Goal: Information Seeking & Learning: Find specific fact

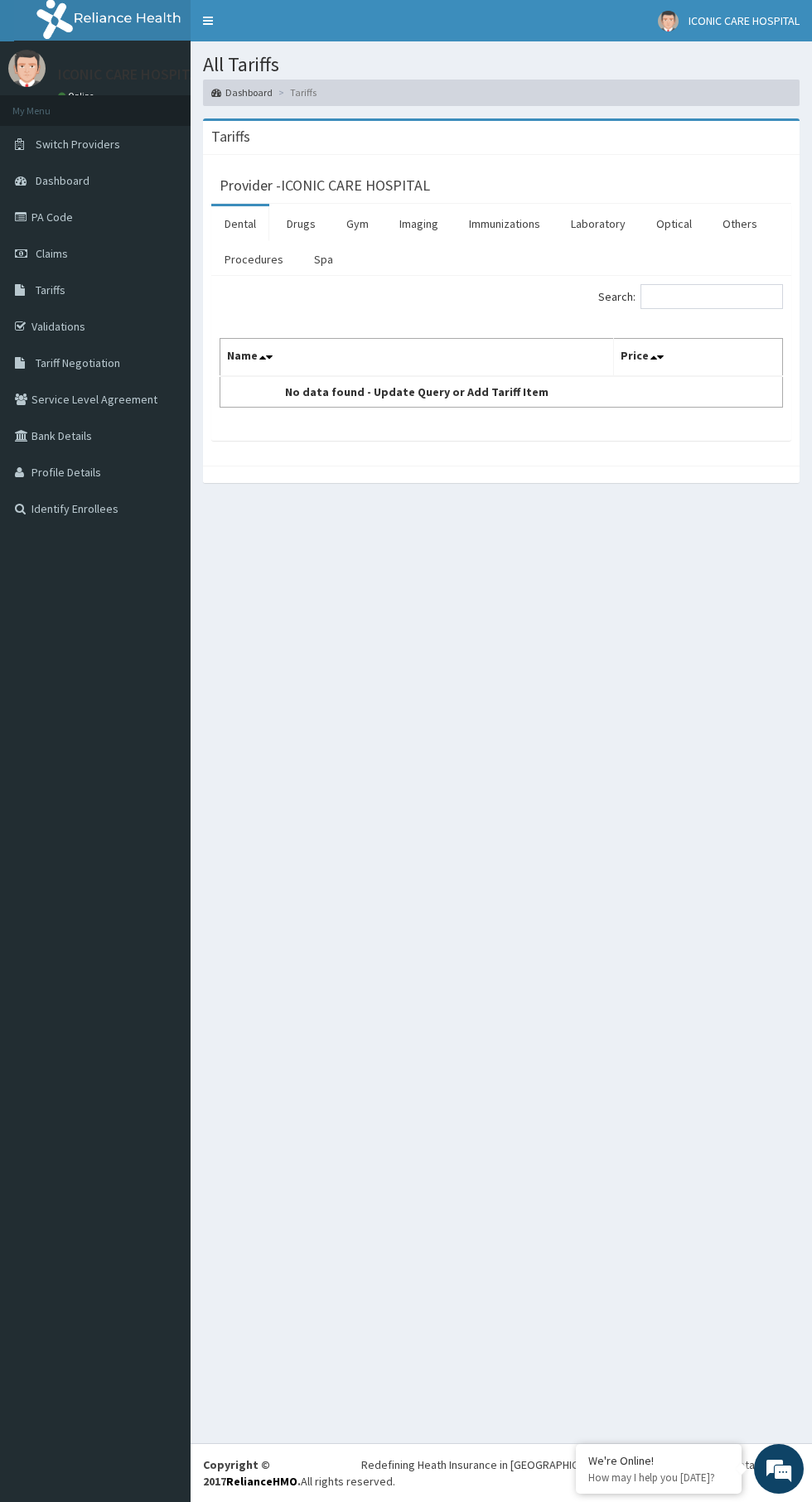
click at [597, 223] on link "Laboratory" at bounding box center [598, 224] width 82 height 35
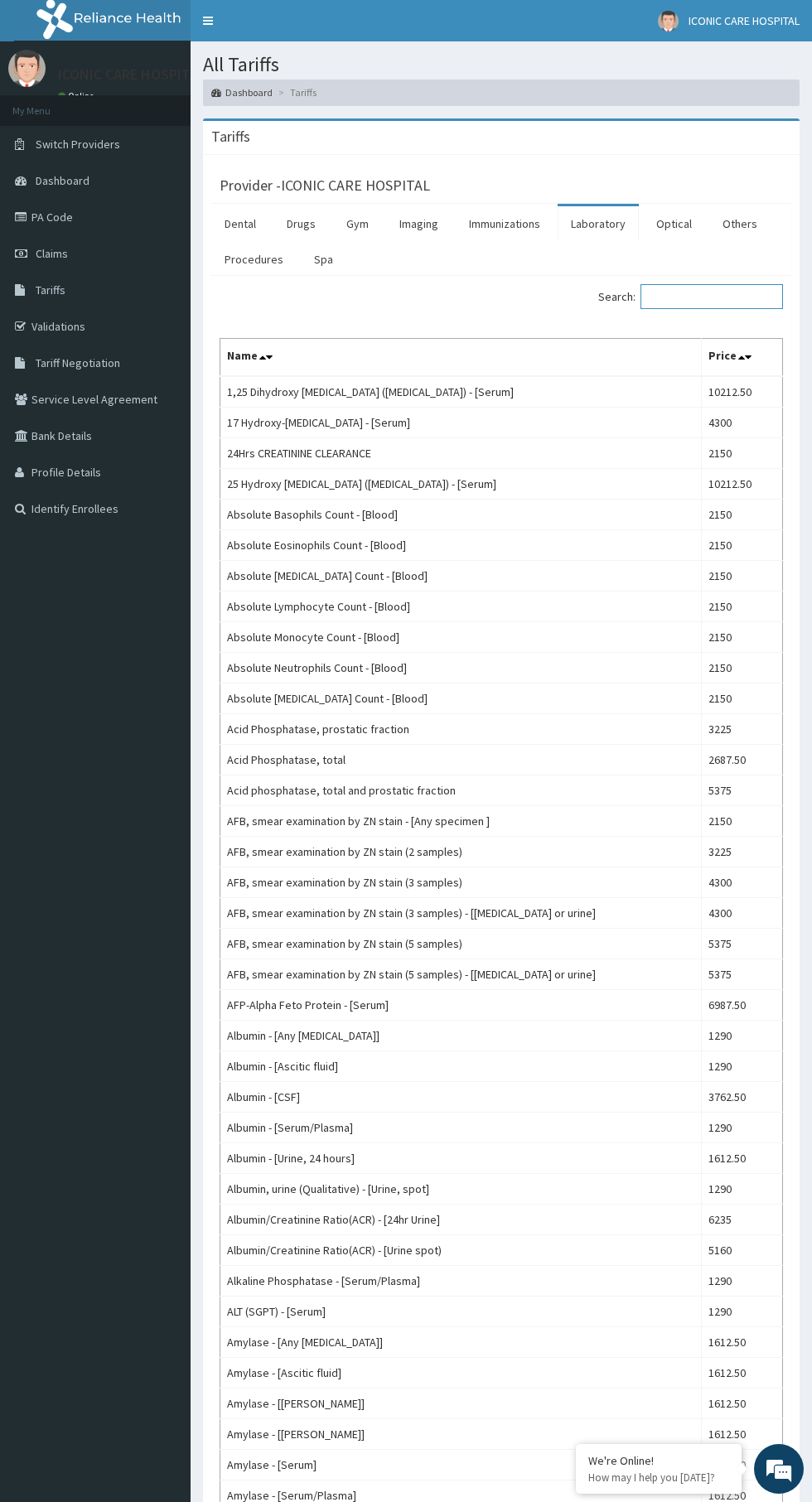
click at [689, 301] on input "Search:" at bounding box center [711, 296] width 142 height 25
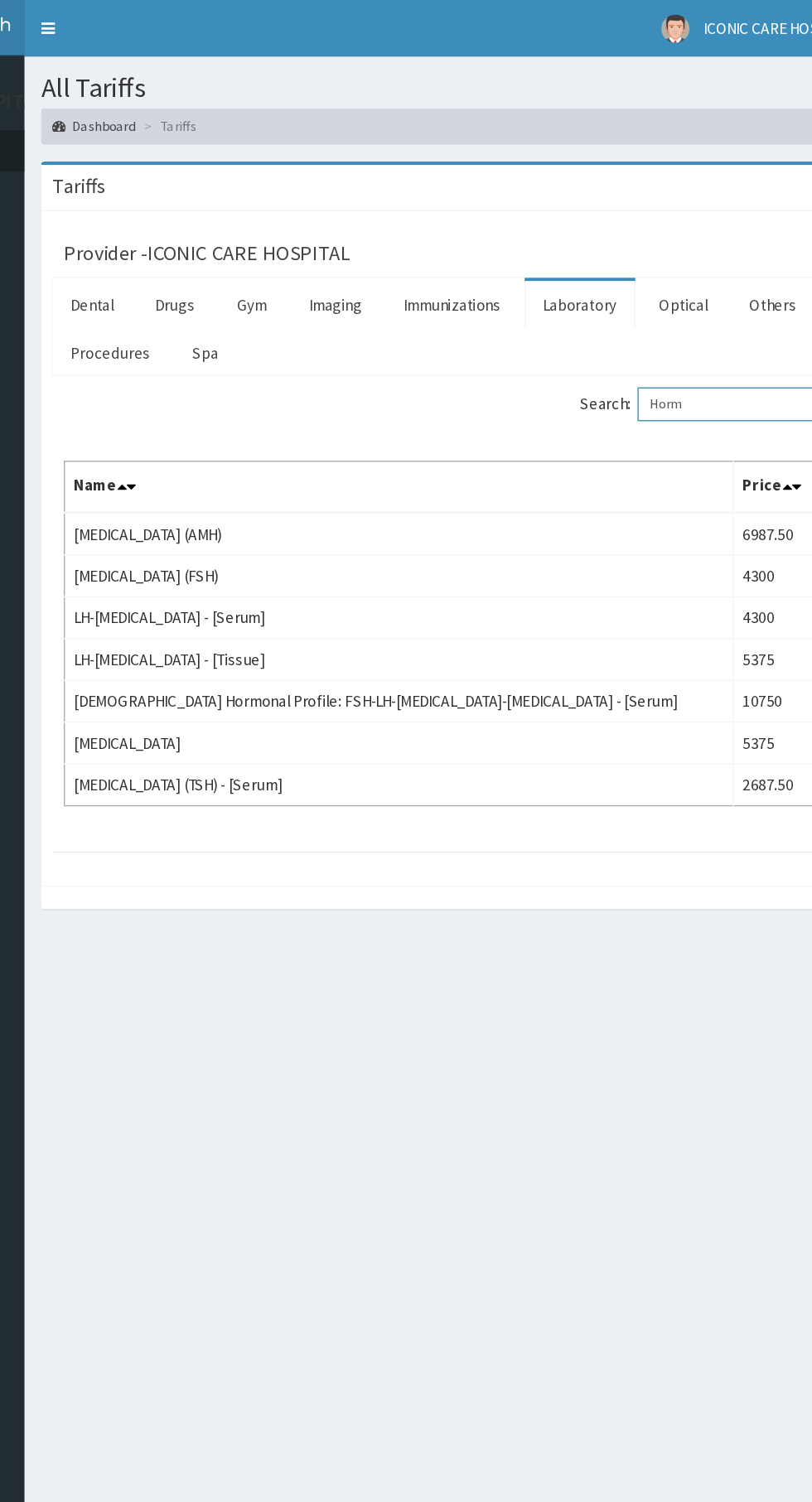
click at [725, 298] on input "Horm" at bounding box center [711, 296] width 142 height 25
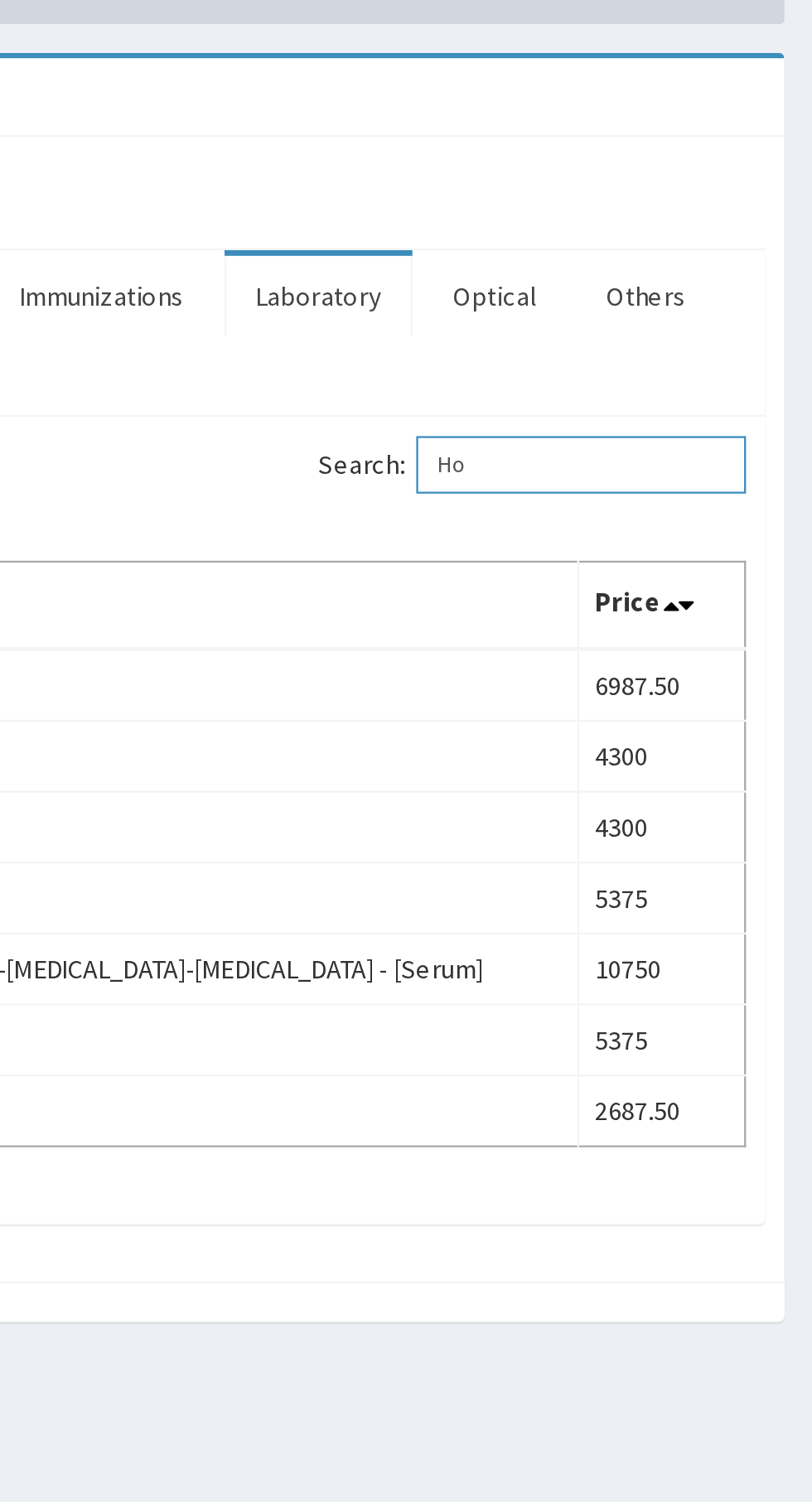
type input "H"
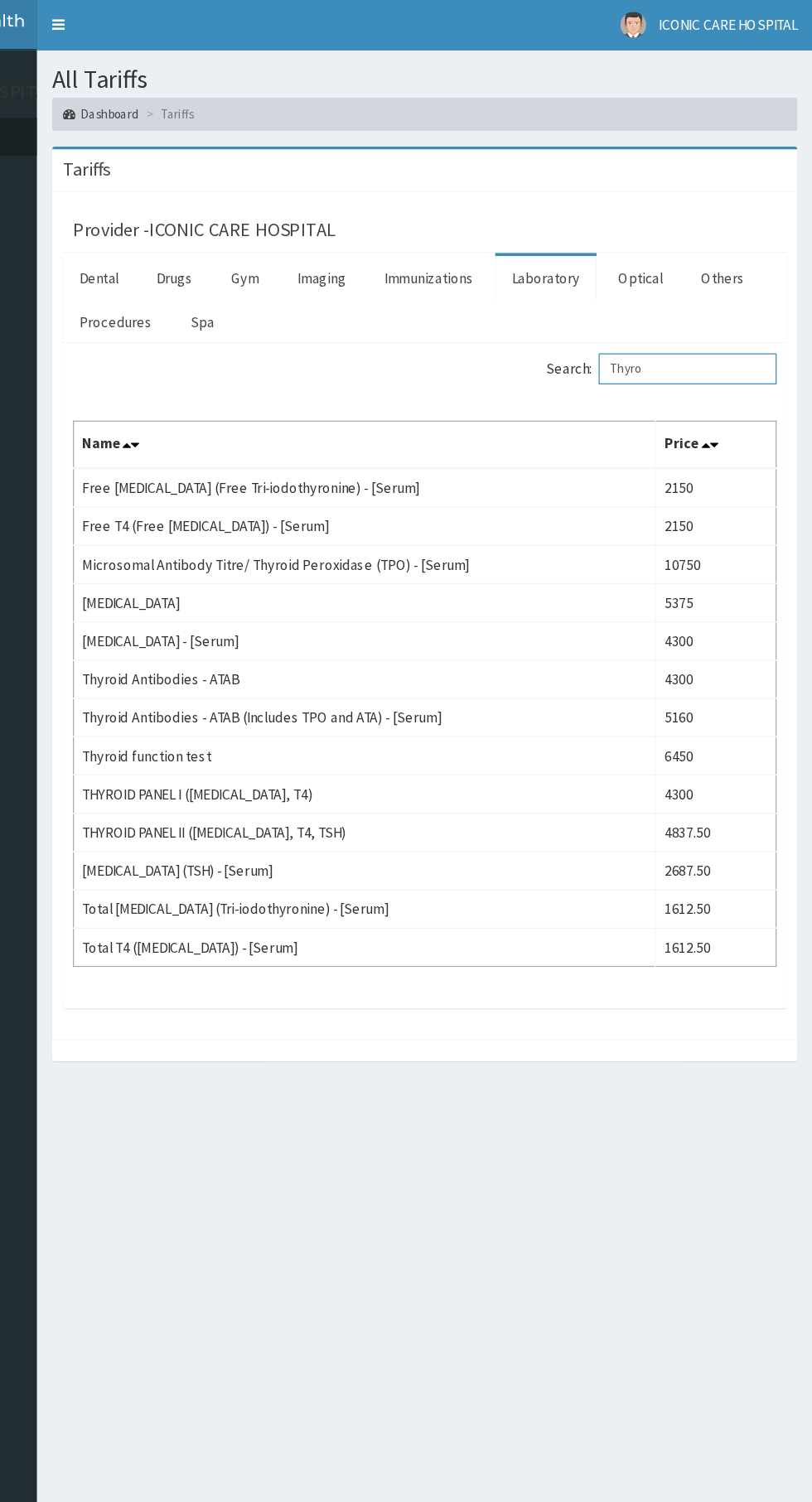
type input "Thyro"
